Goal: Transaction & Acquisition: Subscribe to service/newsletter

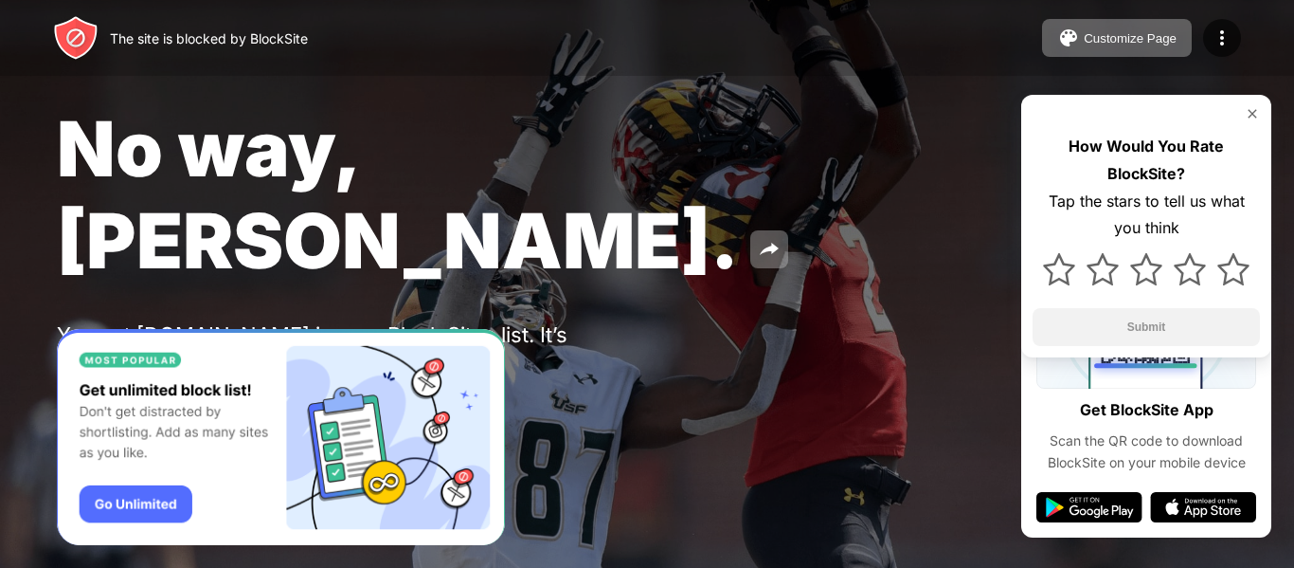
click at [155, 402] on div "Password Protection" at bounding box center [221, 409] width 132 height 15
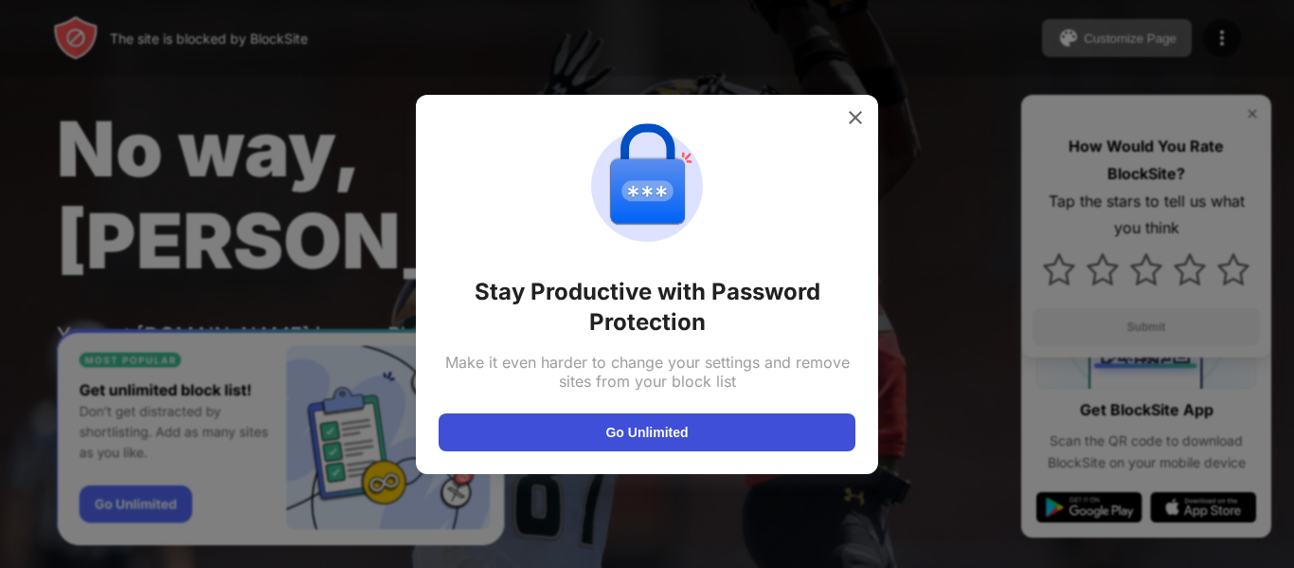
click at [741, 447] on button "Go Unlimited" at bounding box center [647, 432] width 417 height 38
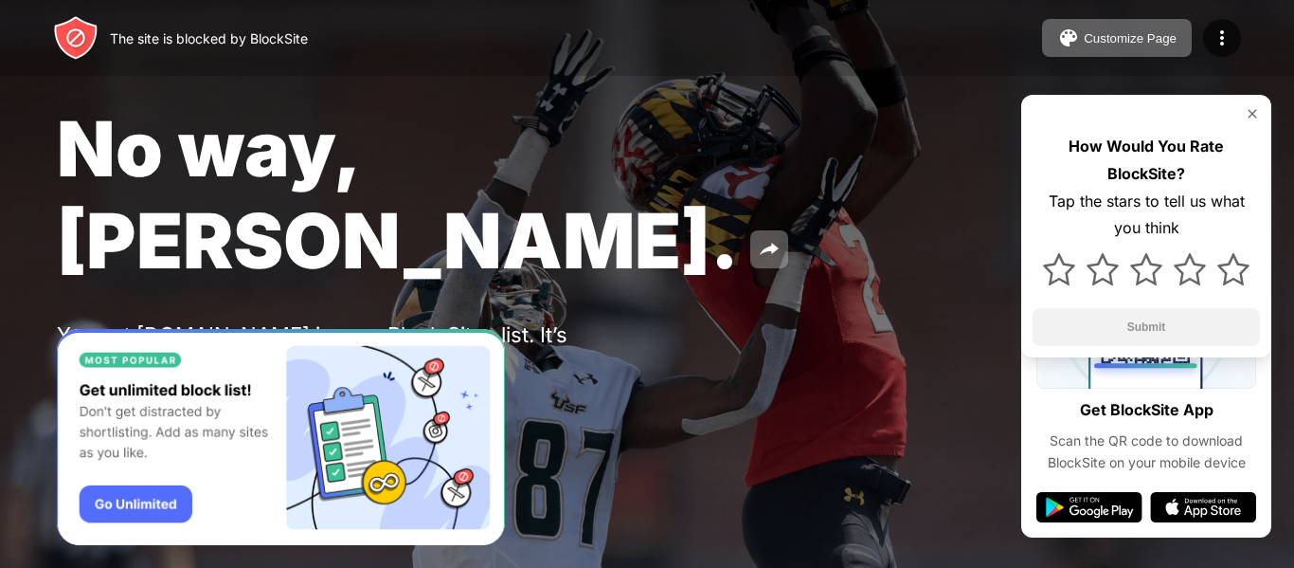
drag, startPoint x: 0, startPoint y: 0, endPoint x: 745, endPoint y: 464, distance: 877.6
click at [751, 460] on div at bounding box center [647, 284] width 1294 height 568
